Goal: Information Seeking & Learning: Learn about a topic

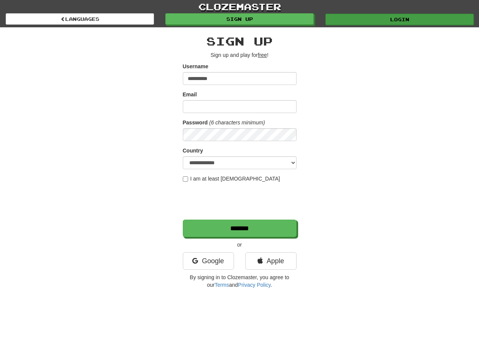
type input "**********"
click at [371, 20] on link "Login" at bounding box center [400, 19] width 148 height 11
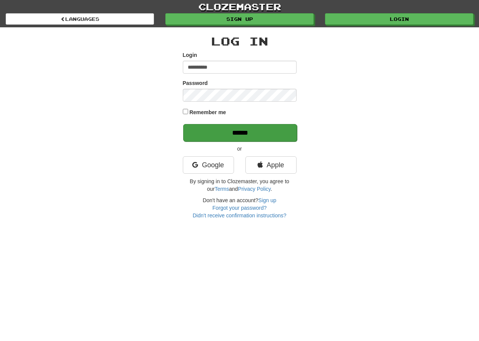
type input "**********"
click at [225, 131] on input "******" at bounding box center [240, 132] width 114 height 17
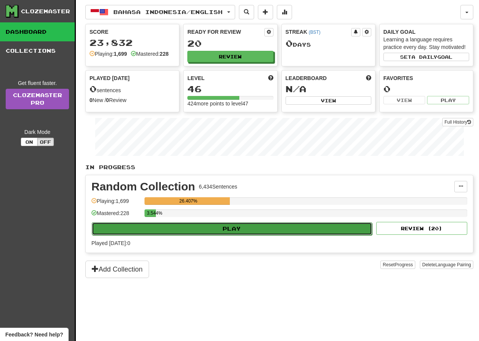
click at [238, 231] on button "Play" at bounding box center [232, 228] width 280 height 13
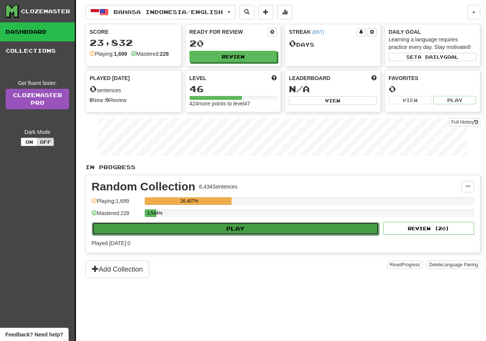
select select "**"
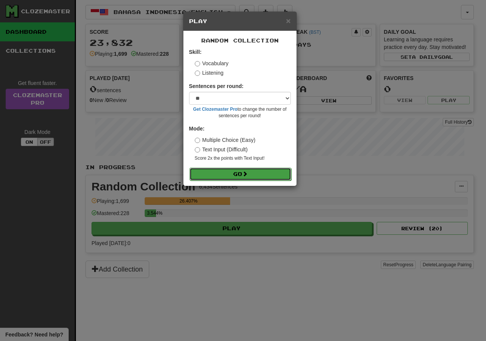
click at [247, 176] on span at bounding box center [244, 173] width 5 height 5
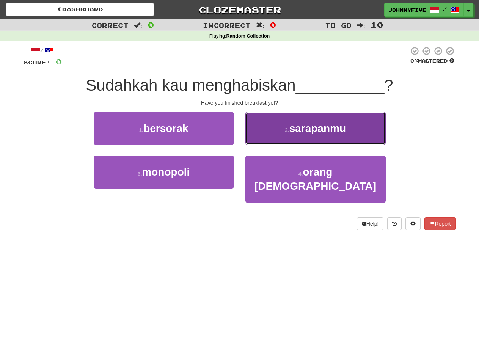
click at [311, 129] on span "sarapanmu" at bounding box center [318, 129] width 57 height 12
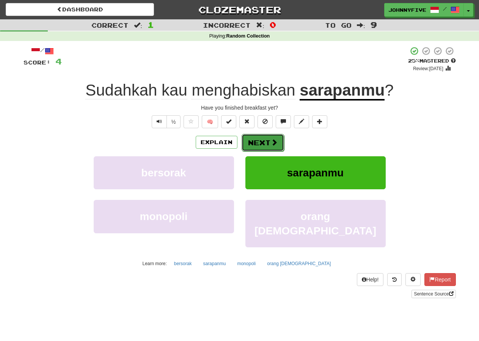
click at [263, 140] on button "Next" at bounding box center [263, 142] width 42 height 17
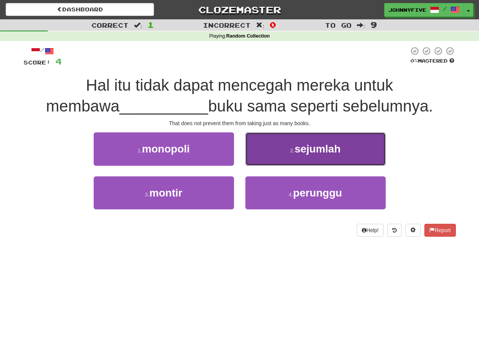
click at [309, 156] on button "2 . sejumlah" at bounding box center [316, 148] width 140 height 33
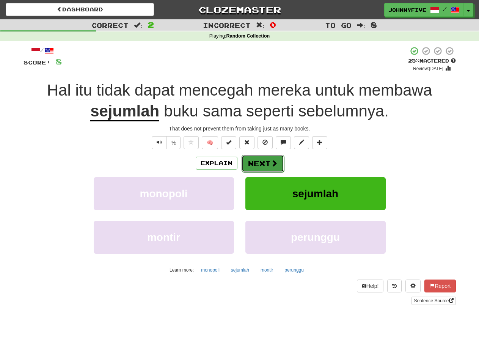
click at [264, 161] on button "Next" at bounding box center [263, 163] width 42 height 17
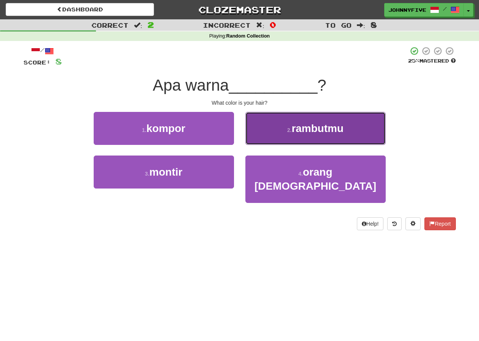
click at [311, 140] on button "2 . rambutmu" at bounding box center [316, 128] width 140 height 33
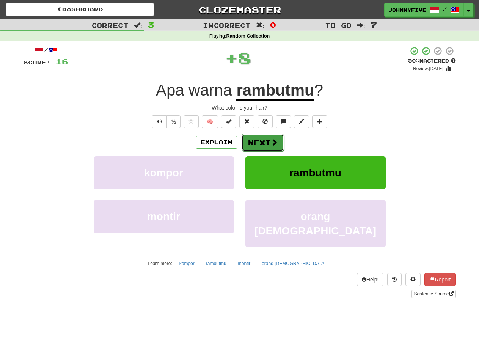
click at [263, 142] on button "Next" at bounding box center [263, 142] width 42 height 17
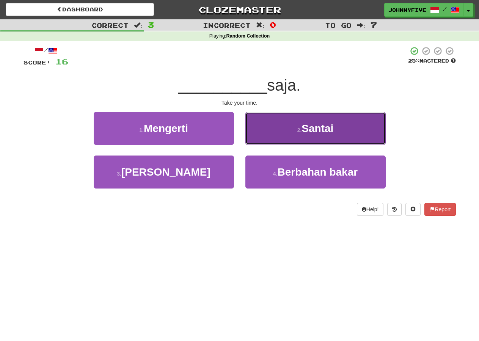
click at [326, 127] on span "Santai" at bounding box center [318, 129] width 32 height 12
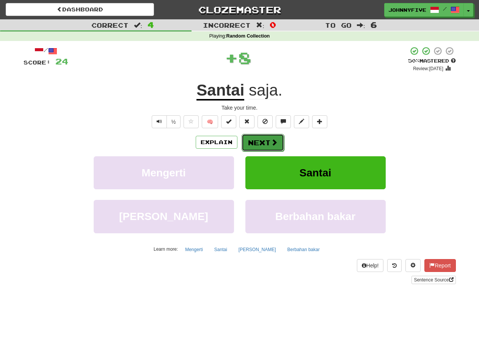
click at [263, 141] on button "Next" at bounding box center [263, 142] width 42 height 17
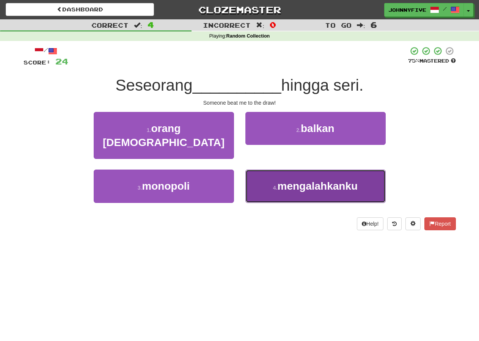
click at [329, 180] on span "mengalahkanku" at bounding box center [318, 186] width 80 height 12
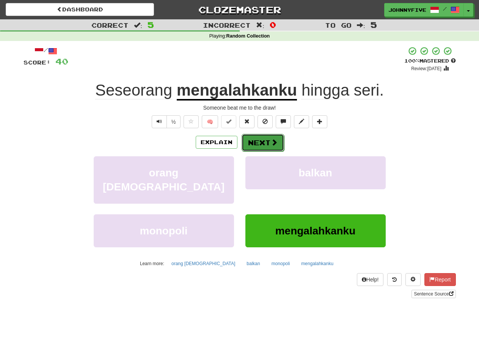
click at [261, 141] on button "Next" at bounding box center [263, 142] width 42 height 17
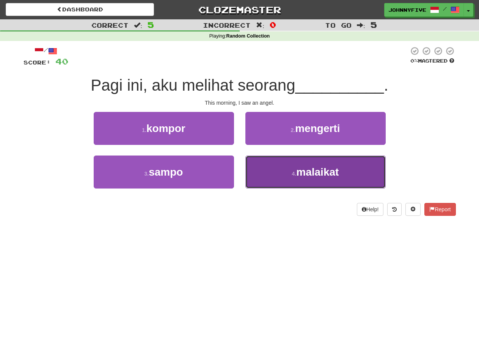
click at [339, 179] on button "4 . malaikat" at bounding box center [316, 172] width 140 height 33
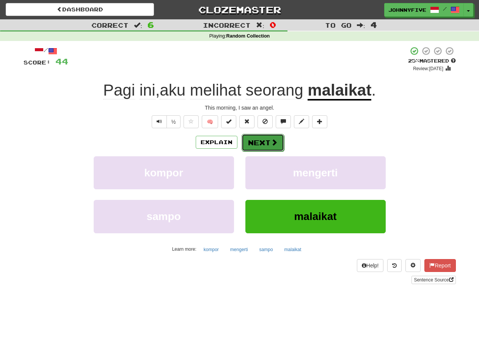
click at [265, 139] on button "Next" at bounding box center [263, 142] width 42 height 17
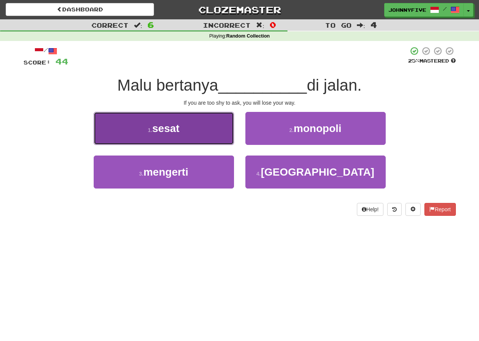
click at [201, 119] on button "1 . sesat" at bounding box center [164, 128] width 140 height 33
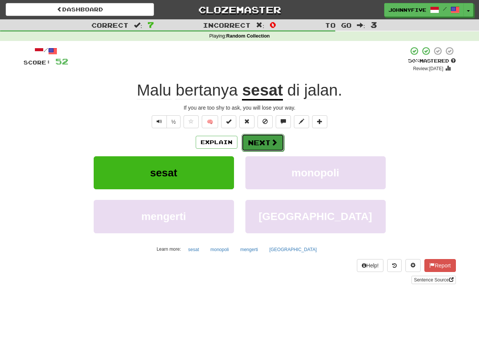
click at [267, 142] on button "Next" at bounding box center [263, 142] width 42 height 17
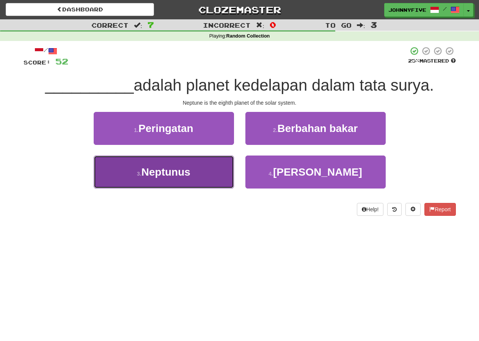
click at [200, 172] on button "3 . Neptunus" at bounding box center [164, 172] width 140 height 33
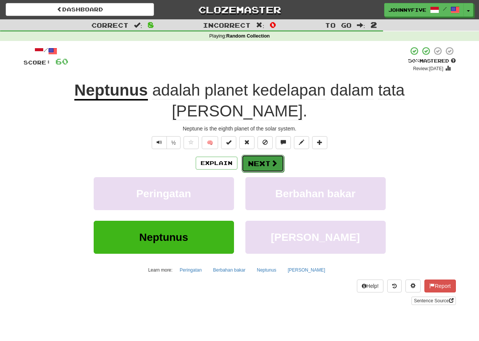
click at [258, 155] on button "Next" at bounding box center [263, 163] width 42 height 17
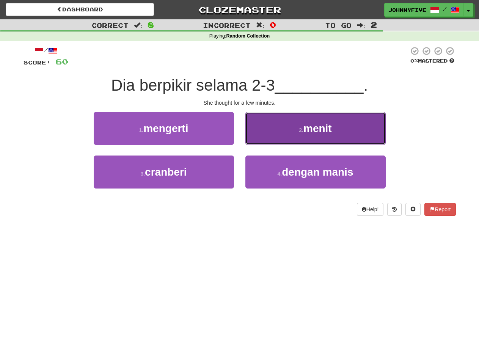
click at [322, 130] on span "menit" at bounding box center [318, 129] width 28 height 12
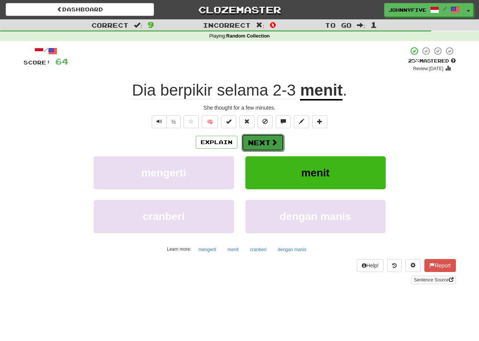
click at [266, 142] on button "Next" at bounding box center [263, 142] width 42 height 17
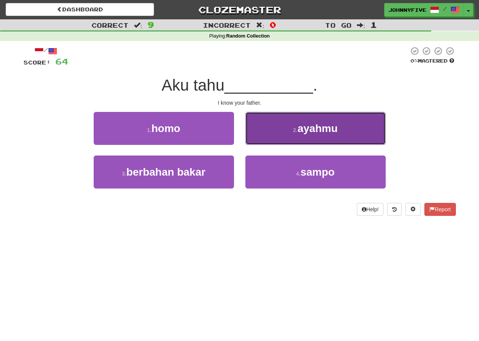
click at [320, 131] on span "ayahmu" at bounding box center [317, 129] width 40 height 12
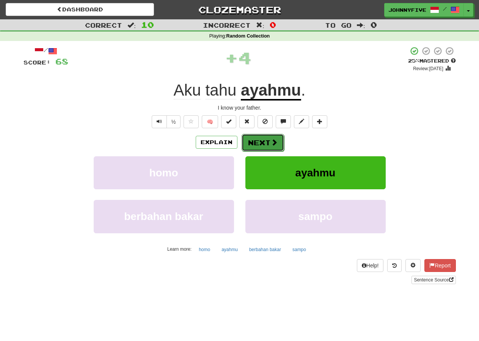
click at [266, 142] on button "Next" at bounding box center [263, 142] width 42 height 17
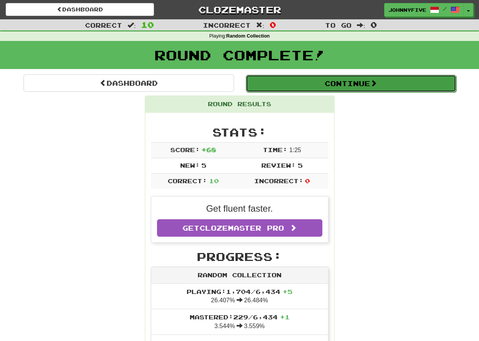
click at [374, 85] on span at bounding box center [373, 83] width 7 height 7
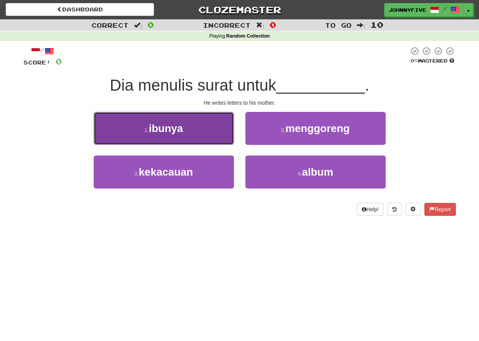
click at [184, 127] on button "1 . ibunya" at bounding box center [164, 128] width 140 height 33
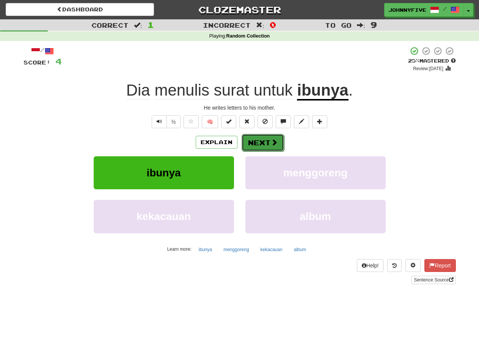
click at [262, 145] on button "Next" at bounding box center [263, 142] width 42 height 17
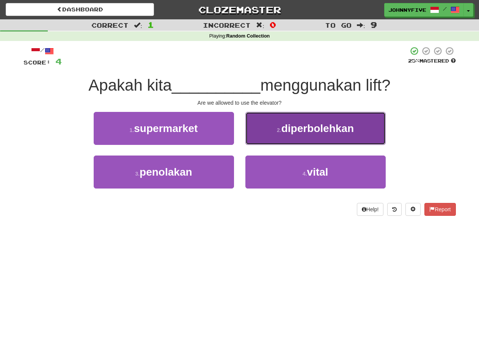
click at [297, 130] on span "diperbolehkan" at bounding box center [318, 129] width 72 height 12
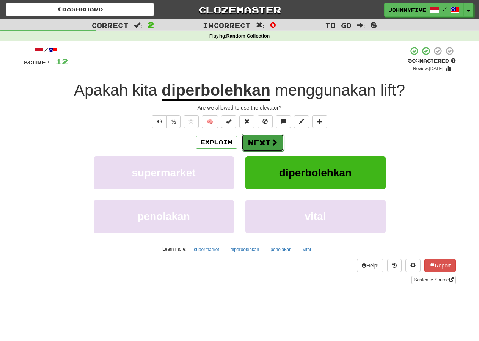
click at [265, 142] on button "Next" at bounding box center [263, 142] width 42 height 17
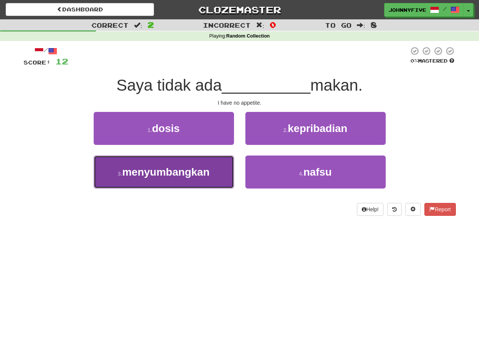
click at [201, 175] on span "menyumbangkan" at bounding box center [165, 172] width 87 height 12
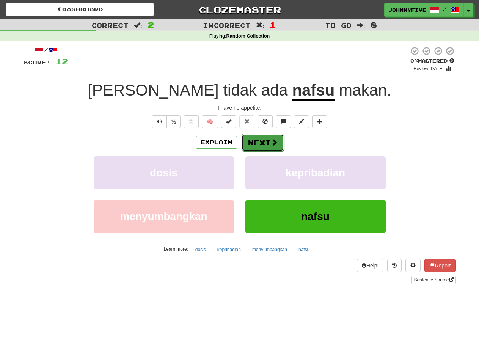
click at [264, 142] on button "Next" at bounding box center [263, 142] width 42 height 17
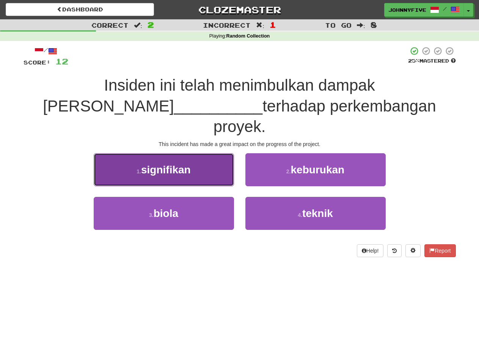
click at [224, 153] on button "1 . signifikan" at bounding box center [164, 169] width 140 height 33
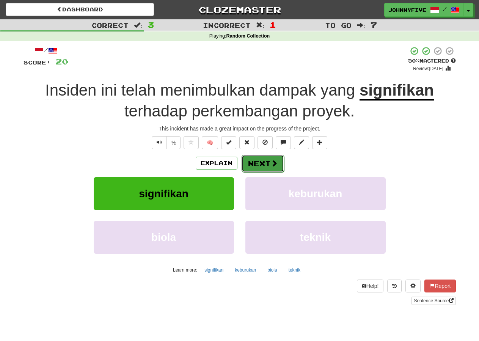
click at [262, 162] on button "Next" at bounding box center [263, 163] width 42 height 17
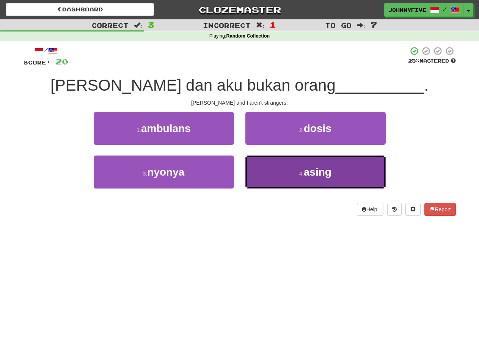
click at [315, 177] on span "asing" at bounding box center [318, 172] width 28 height 12
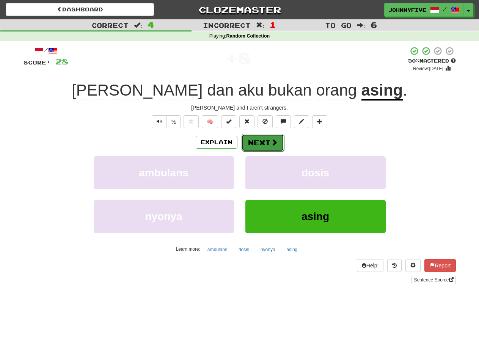
click at [262, 143] on button "Next" at bounding box center [263, 142] width 42 height 17
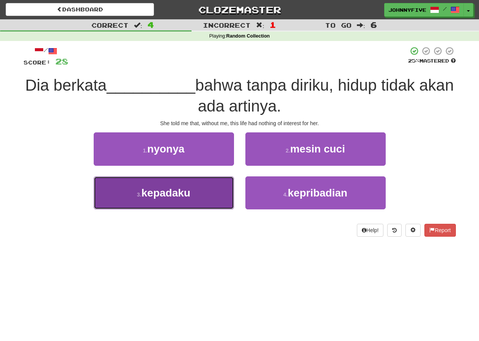
click at [190, 191] on span "kepadaku" at bounding box center [166, 193] width 49 height 12
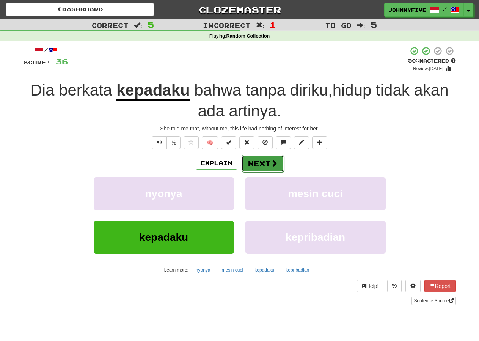
click at [266, 162] on button "Next" at bounding box center [263, 163] width 42 height 17
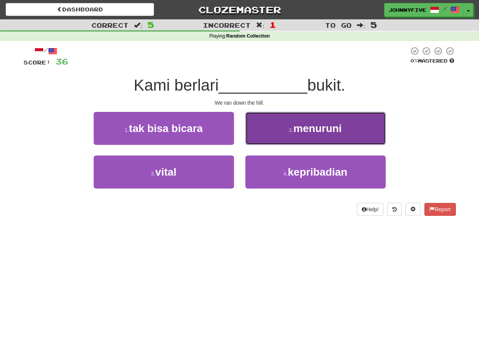
click at [336, 135] on button "2 . menuruni" at bounding box center [316, 128] width 140 height 33
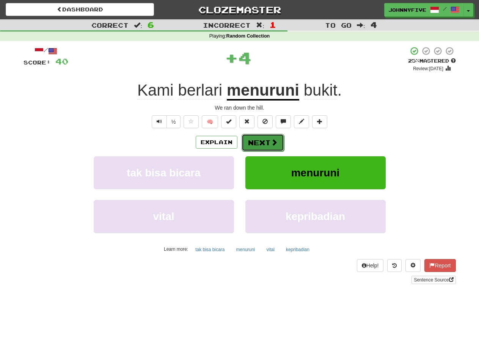
click at [265, 142] on button "Next" at bounding box center [263, 142] width 42 height 17
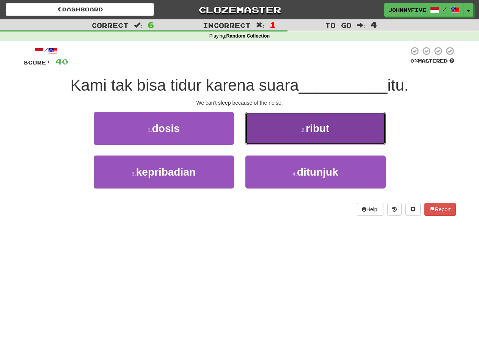
click at [345, 127] on button "2 . ribut" at bounding box center [316, 128] width 140 height 33
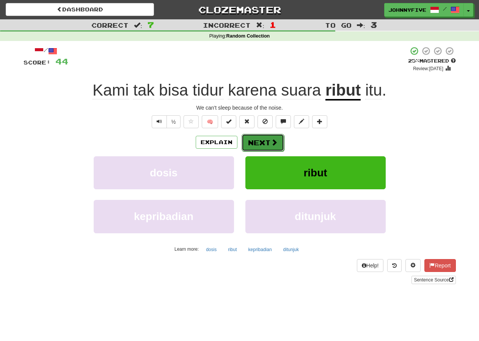
click at [269, 140] on button "Next" at bounding box center [263, 142] width 42 height 17
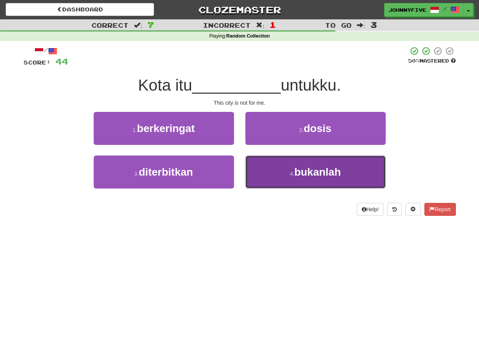
click at [326, 170] on span "bukanlah" at bounding box center [317, 172] width 47 height 12
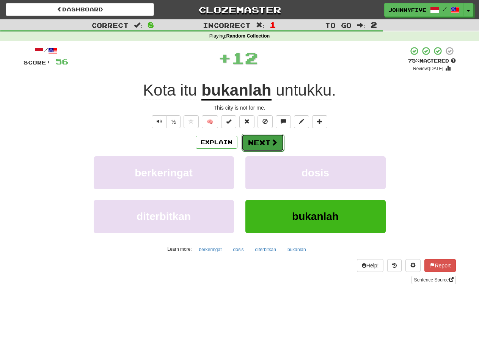
click at [263, 144] on button "Next" at bounding box center [263, 142] width 42 height 17
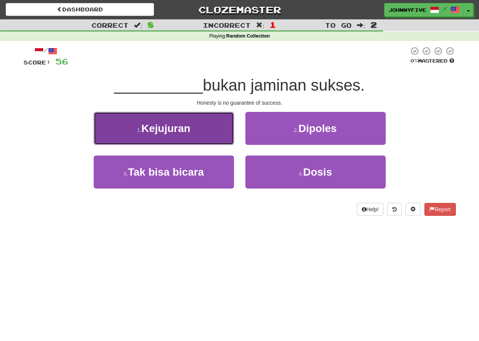
click at [208, 126] on button "1 . Kejujuran" at bounding box center [164, 128] width 140 height 33
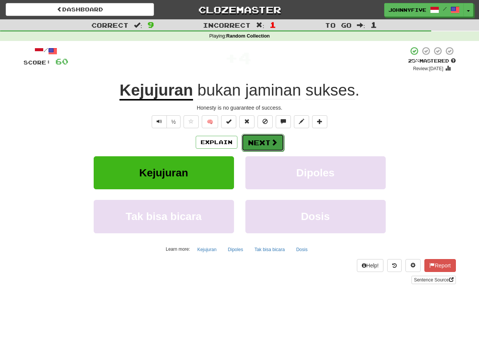
click at [266, 142] on button "Next" at bounding box center [263, 142] width 42 height 17
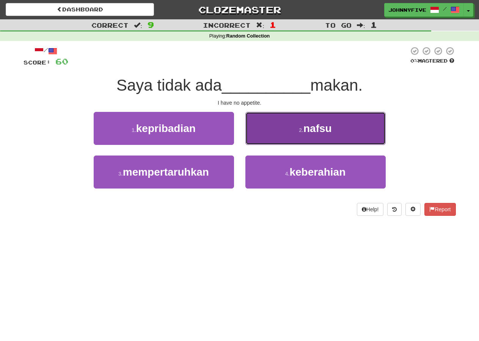
click at [339, 133] on button "2 . nafsu" at bounding box center [316, 128] width 140 height 33
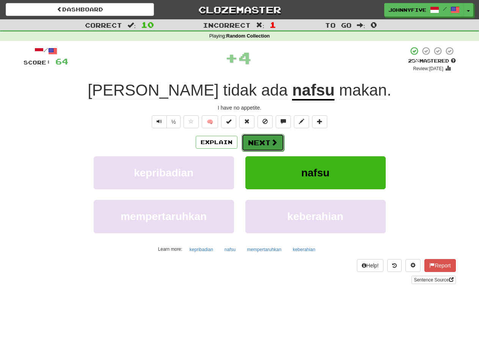
click at [267, 143] on button "Next" at bounding box center [263, 142] width 42 height 17
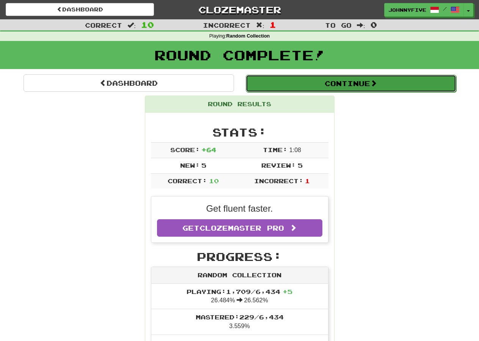
click at [384, 82] on button "Continue" at bounding box center [351, 83] width 211 height 17
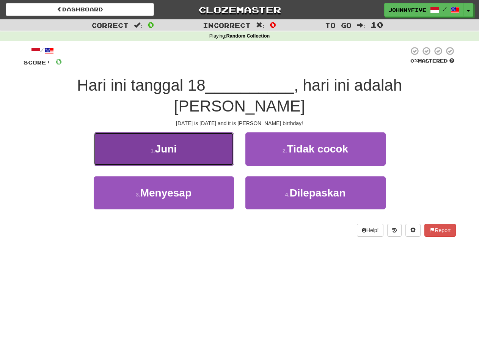
click at [159, 153] on span "Juni" at bounding box center [166, 149] width 22 height 12
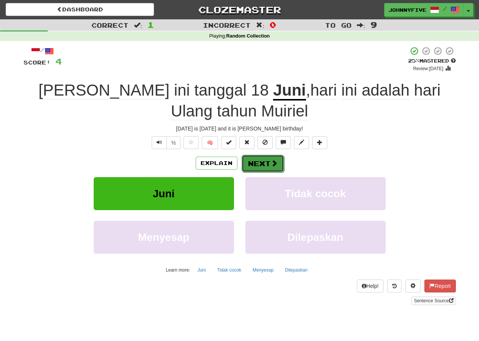
click at [264, 164] on button "Next" at bounding box center [263, 163] width 42 height 17
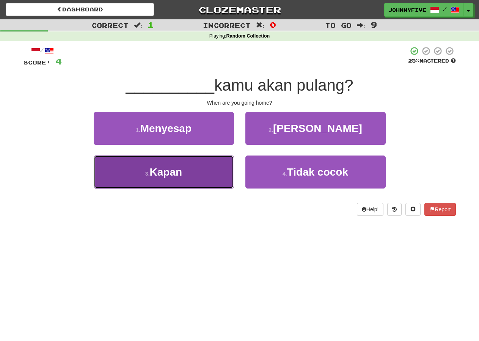
click at [203, 167] on button "3 . Kapan" at bounding box center [164, 172] width 140 height 33
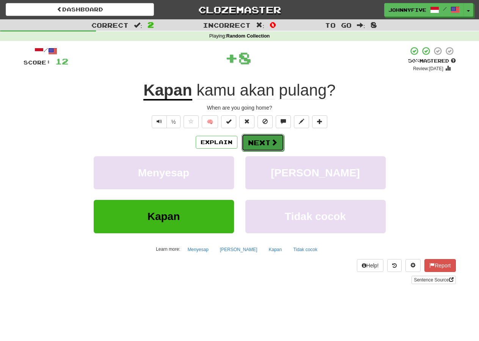
click at [266, 143] on button "Next" at bounding box center [263, 142] width 42 height 17
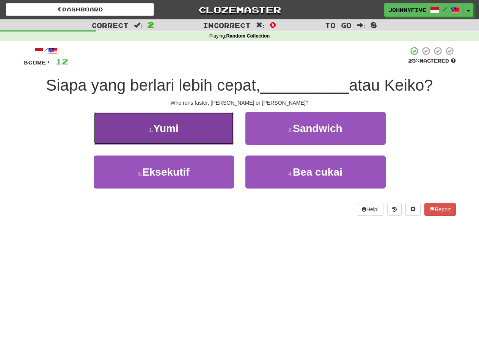
click at [192, 124] on button "1 . Yumi" at bounding box center [164, 128] width 140 height 33
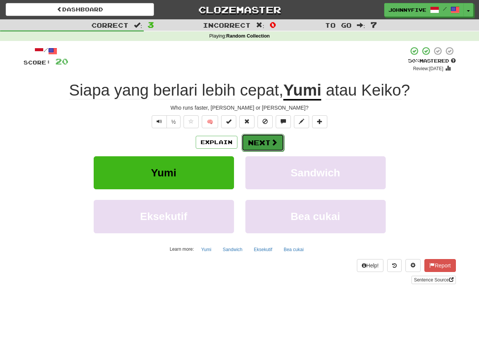
click at [264, 143] on button "Next" at bounding box center [263, 142] width 42 height 17
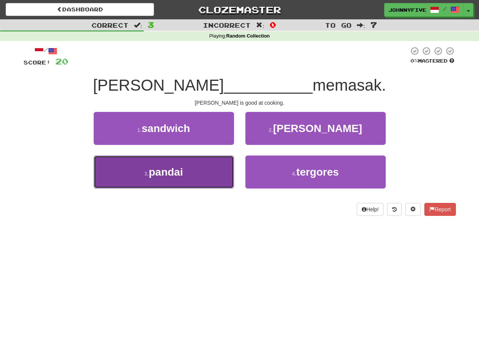
click at [194, 175] on button "3 . pandai" at bounding box center [164, 172] width 140 height 33
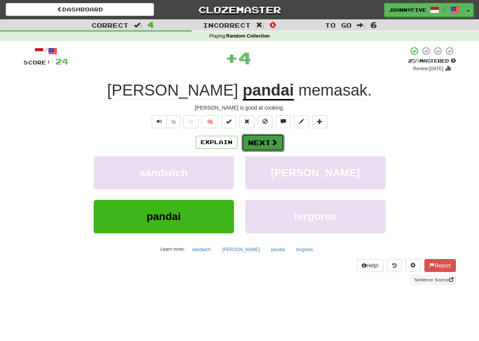
click at [263, 140] on button "Next" at bounding box center [263, 142] width 42 height 17
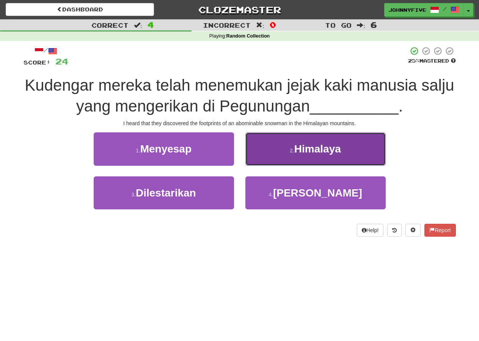
click at [339, 149] on span "Himalaya" at bounding box center [317, 149] width 47 height 12
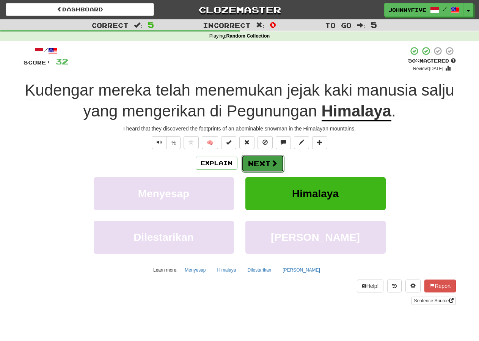
click at [259, 162] on button "Next" at bounding box center [263, 163] width 42 height 17
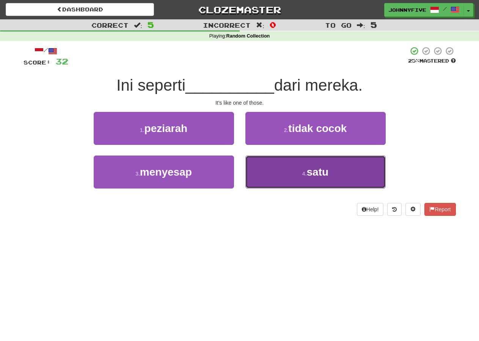
click at [322, 171] on span "satu" at bounding box center [318, 172] width 22 height 12
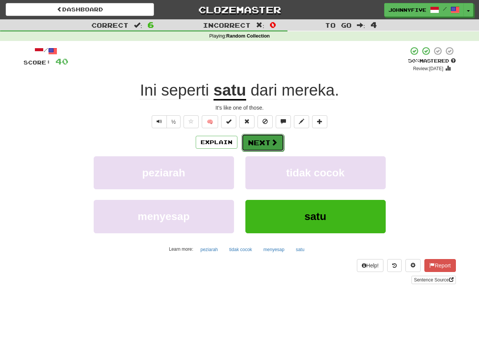
click at [263, 145] on button "Next" at bounding box center [263, 142] width 42 height 17
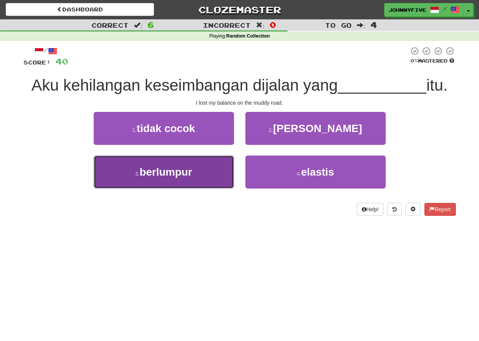
click at [183, 173] on span "berlumpur" at bounding box center [166, 172] width 52 height 12
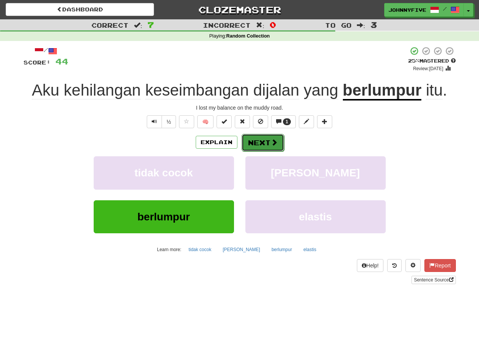
click at [264, 141] on button "Next" at bounding box center [263, 142] width 42 height 17
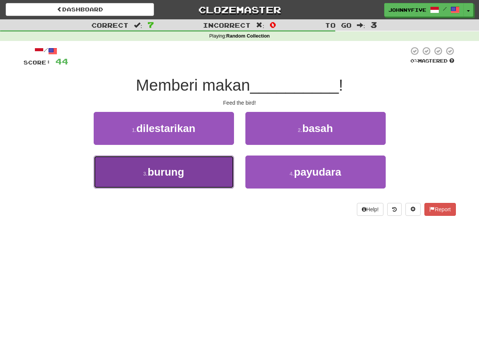
click at [186, 161] on button "3 . burung" at bounding box center [164, 172] width 140 height 33
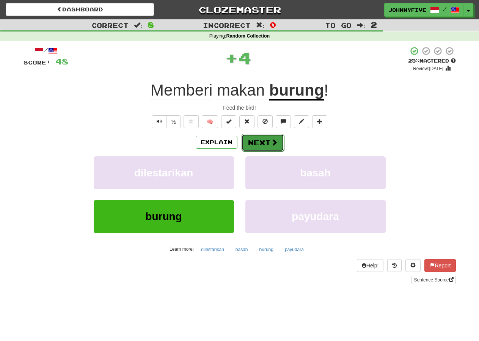
click at [260, 142] on button "Next" at bounding box center [263, 142] width 42 height 17
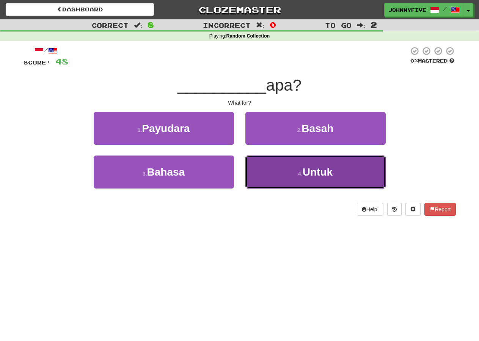
click at [316, 174] on span "Untuk" at bounding box center [318, 172] width 30 height 12
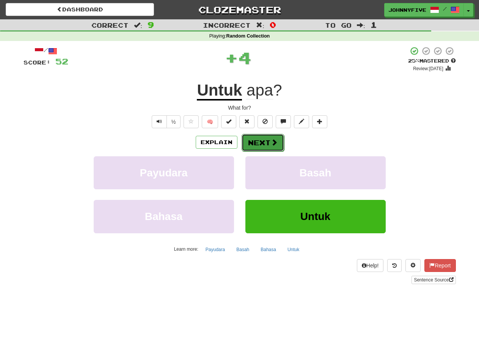
click at [265, 145] on button "Next" at bounding box center [263, 142] width 42 height 17
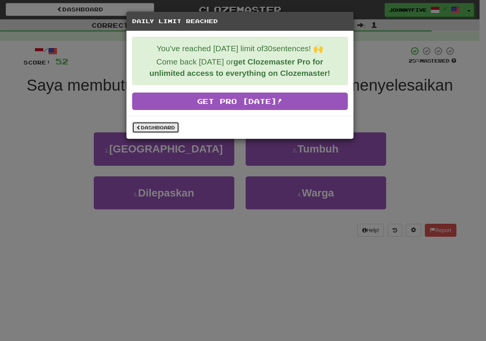
click at [155, 129] on link "Dashboard" at bounding box center [155, 127] width 47 height 11
